Goal: Task Accomplishment & Management: Manage account settings

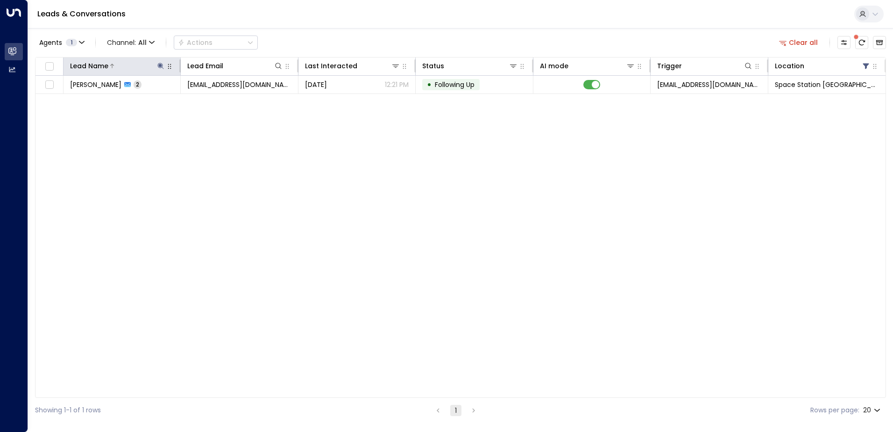
click at [160, 64] on icon at bounding box center [161, 66] width 6 height 6
click at [220, 101] on icon "button" at bounding box center [219, 100] width 6 height 6
click at [200, 101] on input "text" at bounding box center [160, 99] width 129 height 17
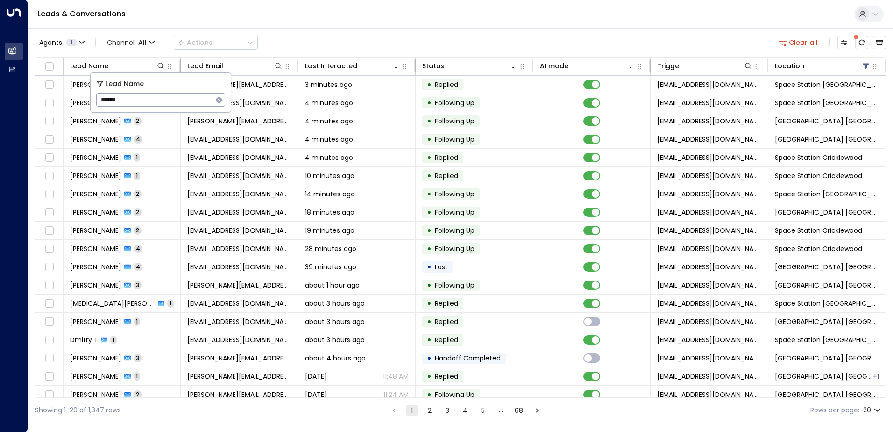
type input "*******"
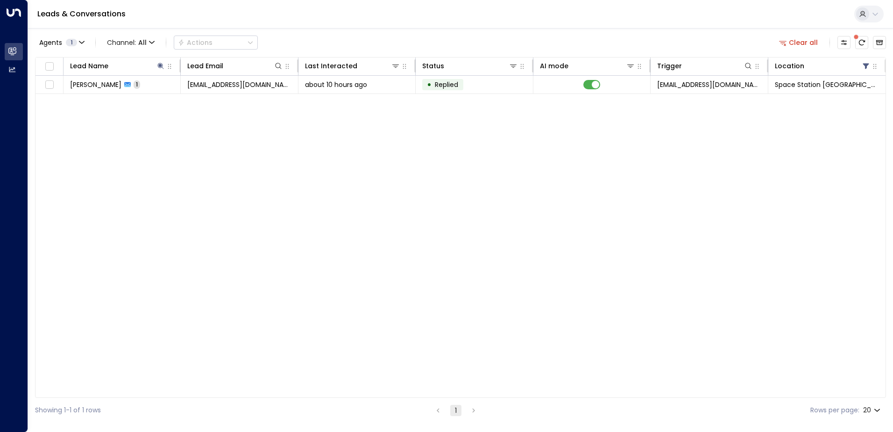
click at [394, 39] on div "Agents 1 Channel: All Actions Clear all" at bounding box center [460, 43] width 851 height 20
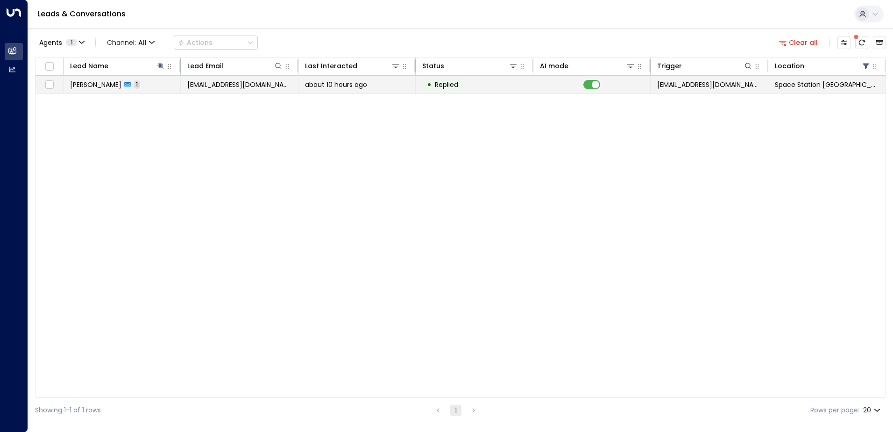
click at [343, 85] on span "about 10 hours ago" at bounding box center [336, 84] width 62 height 9
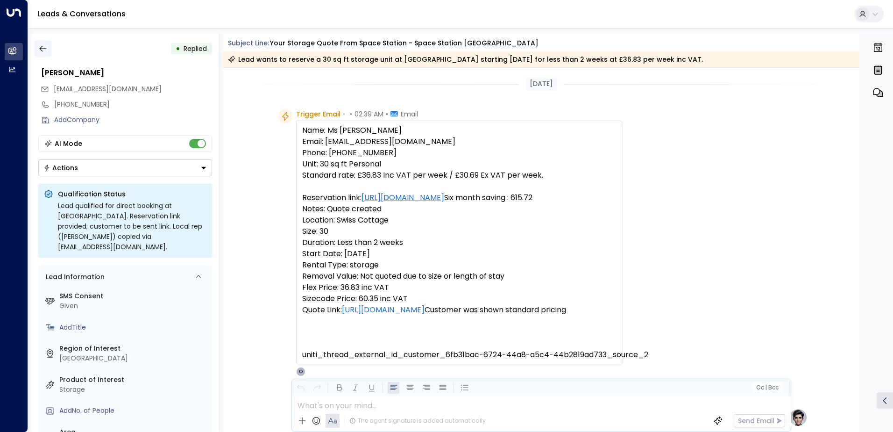
click at [40, 49] on icon "button" at bounding box center [42, 49] width 7 height 6
